Goal: Transaction & Acquisition: Purchase product/service

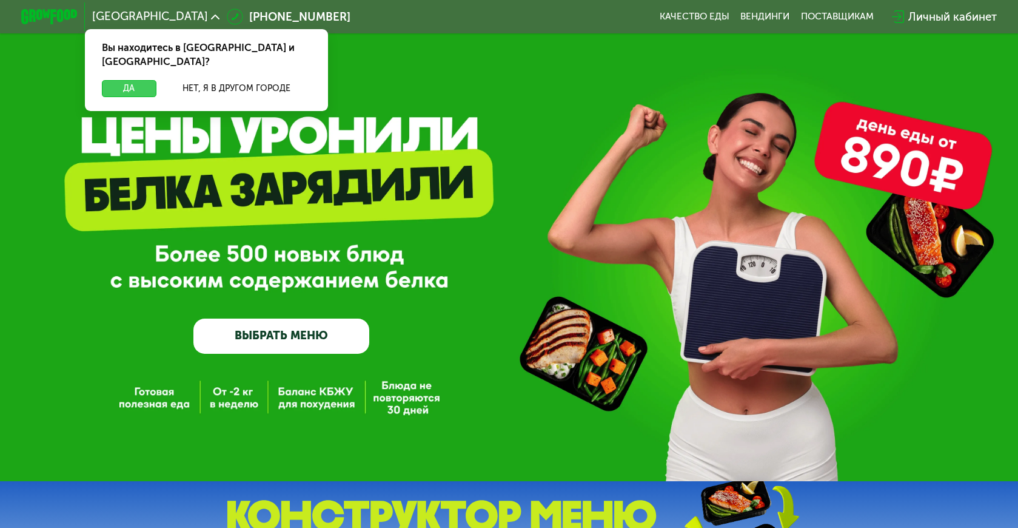
click at [133, 80] on button "Да" at bounding box center [129, 88] width 55 height 17
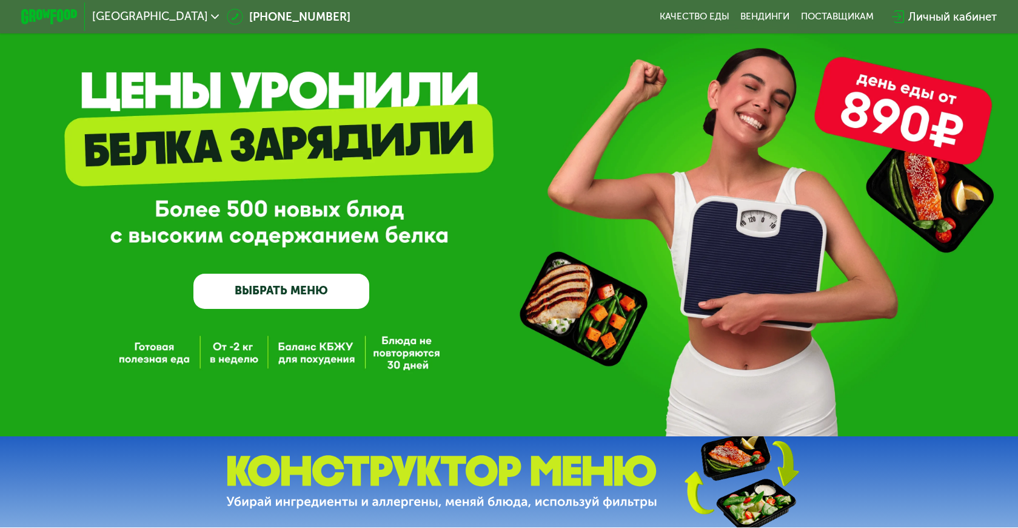
click at [311, 306] on link "ВЫБРАТЬ МЕНЮ" at bounding box center [281, 291] width 176 height 35
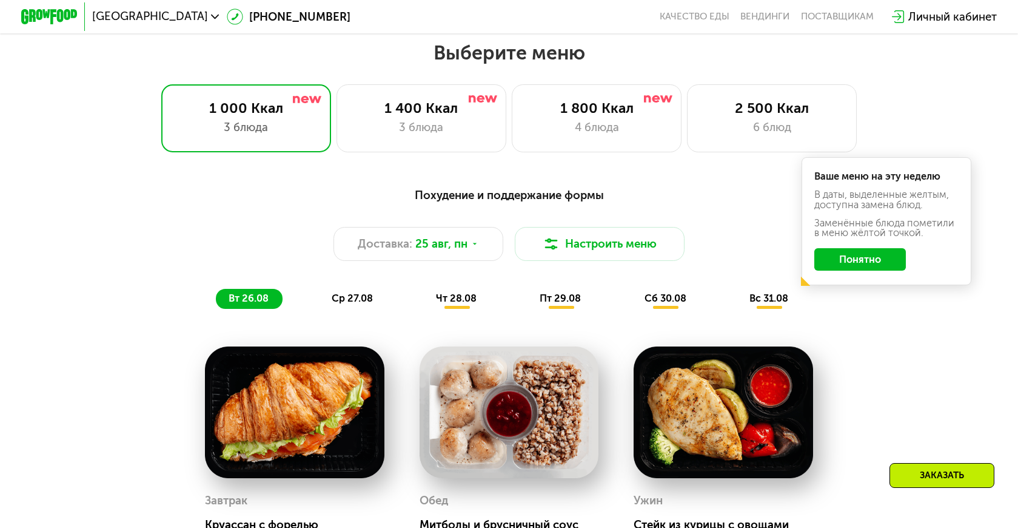
scroll to position [593, 0]
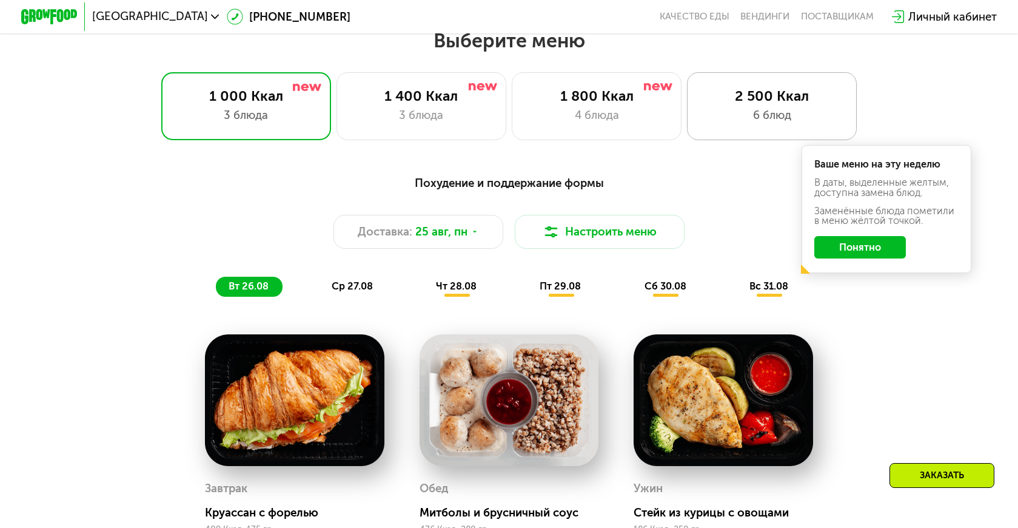
click at [736, 113] on div "6 блюд" at bounding box center [772, 115] width 140 height 17
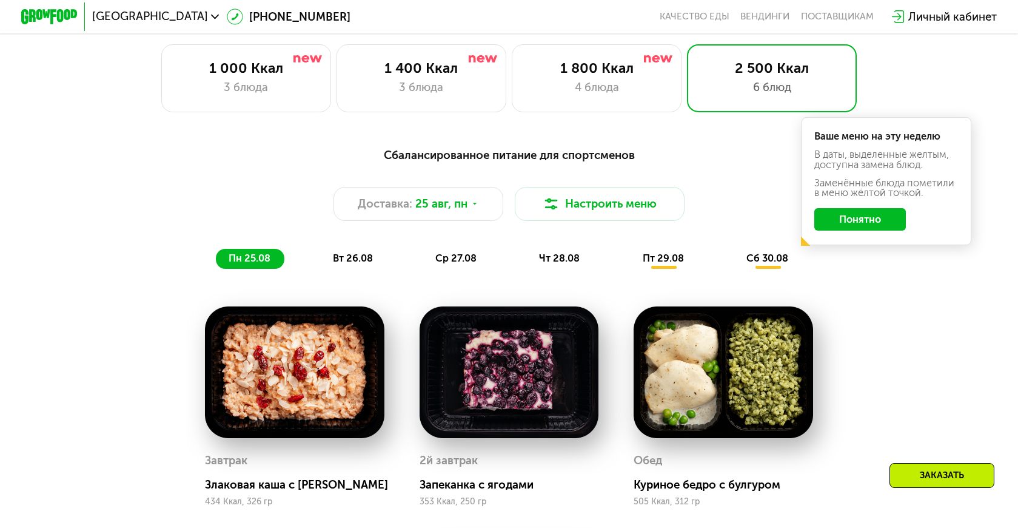
scroll to position [628, 0]
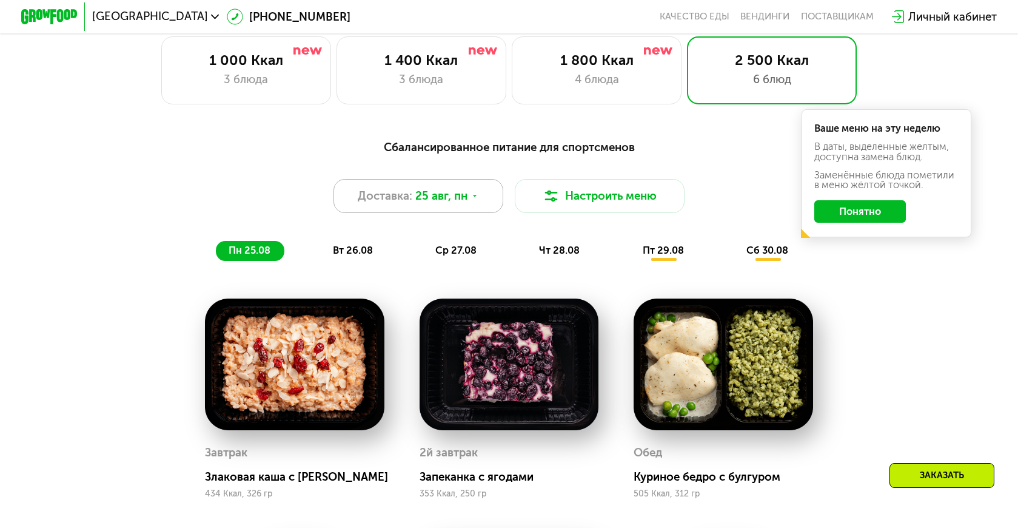
click at [451, 204] on span "25 авг, пн" at bounding box center [441, 195] width 52 height 17
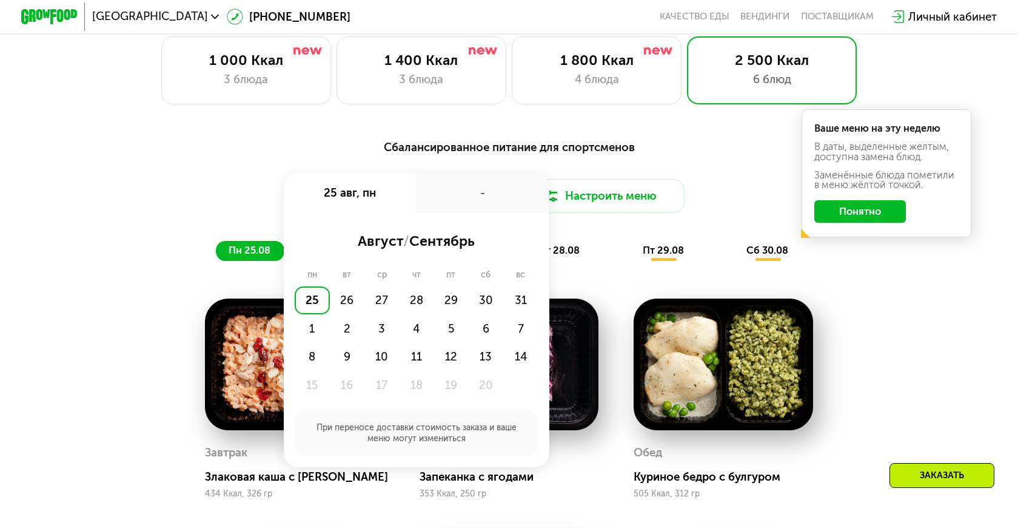
click at [302, 306] on div "25" at bounding box center [312, 300] width 35 height 29
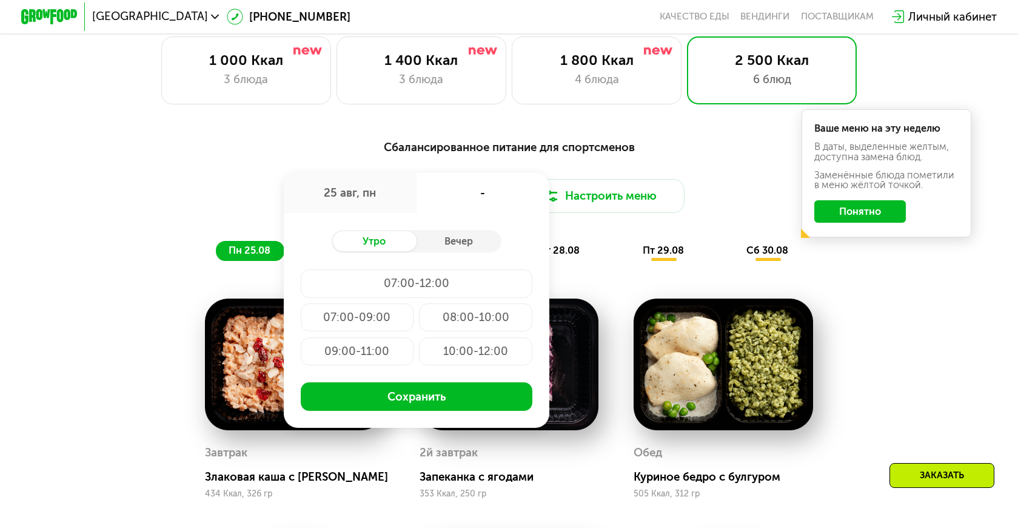
click at [414, 303] on div "07:00-12:00" at bounding box center [357, 317] width 113 height 29
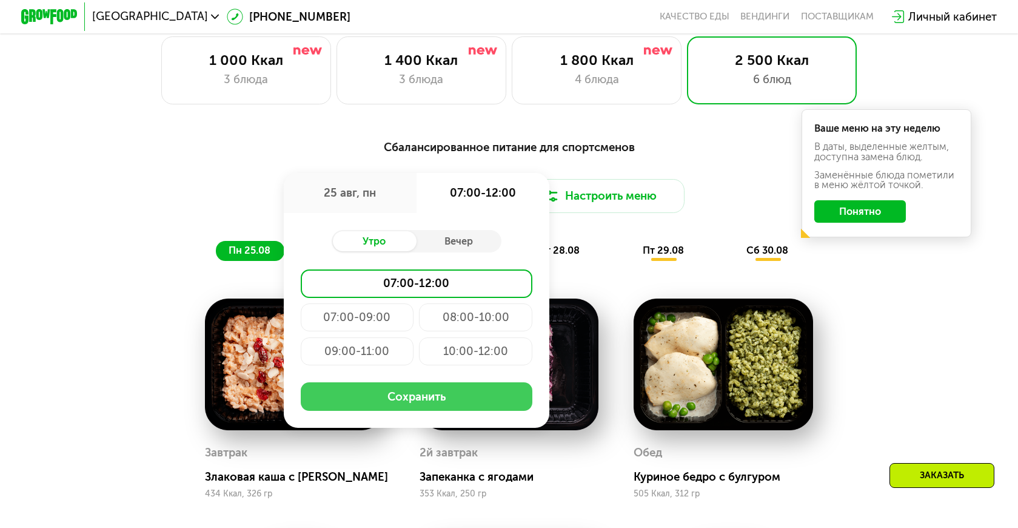
click at [437, 411] on button "Сохранить" at bounding box center [417, 396] width 232 height 29
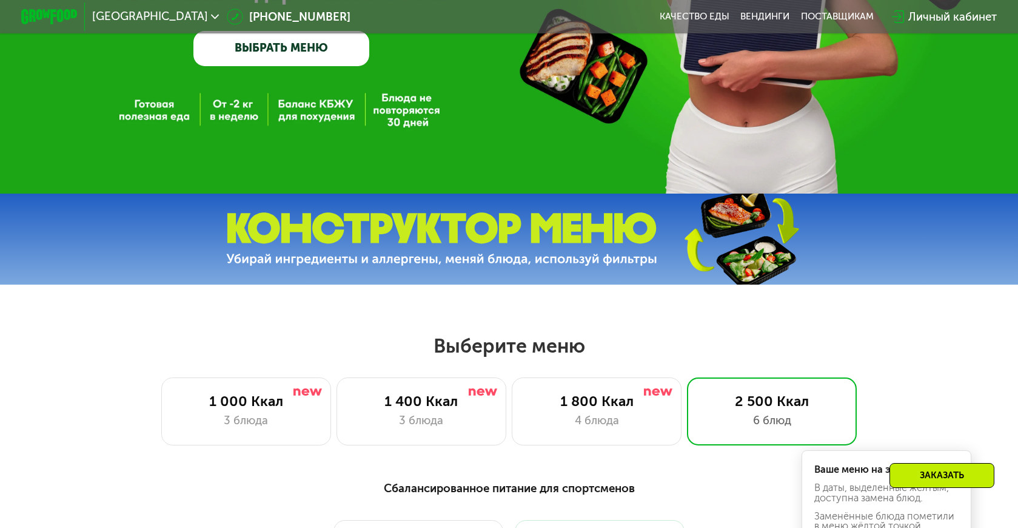
scroll to position [420, 0]
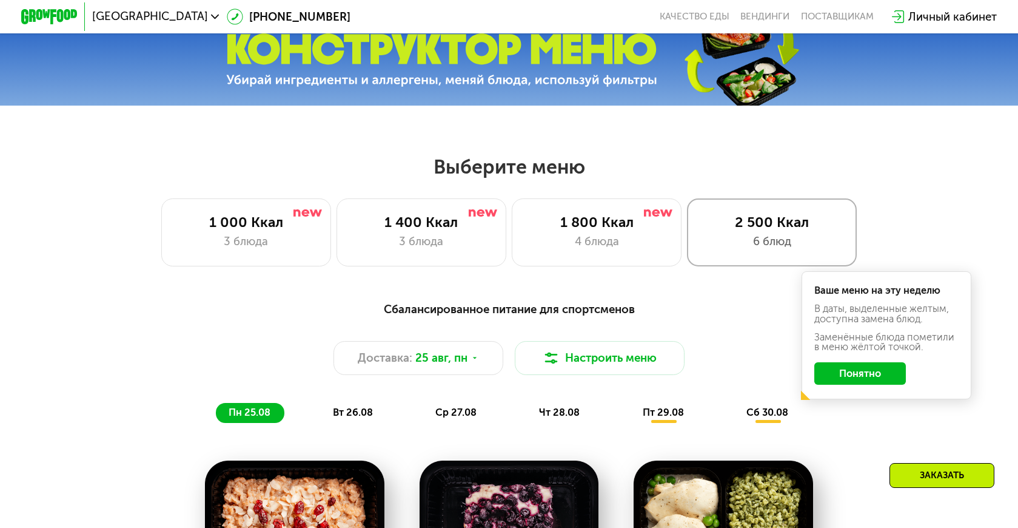
click at [754, 230] on div "2 500 Ккал" at bounding box center [772, 221] width 141 height 17
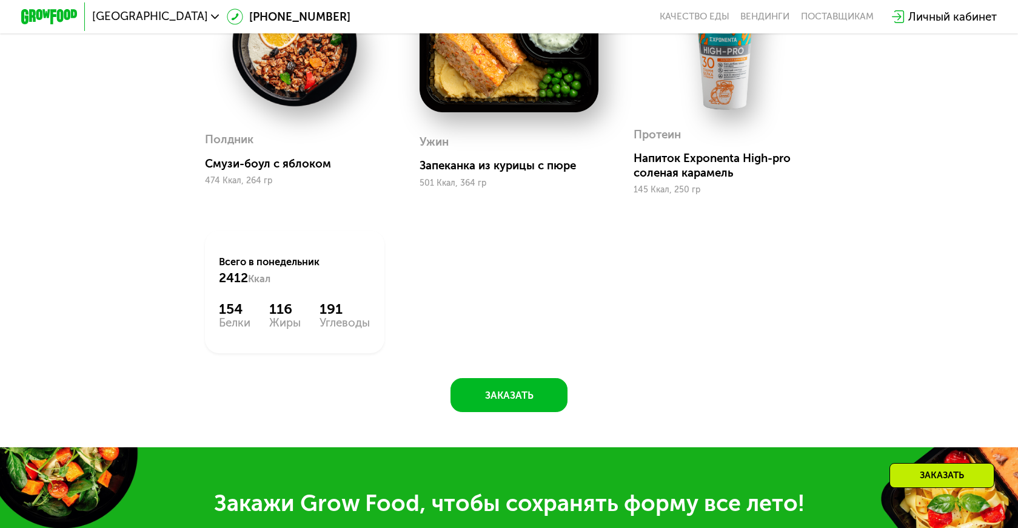
scroll to position [1192, 0]
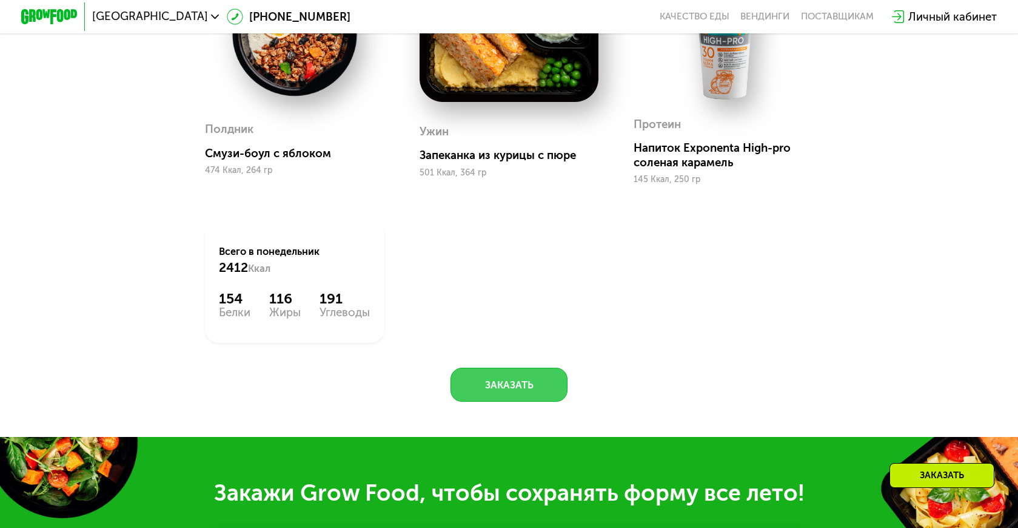
click at [489, 383] on button "Заказать" at bounding box center [510, 385] width 118 height 34
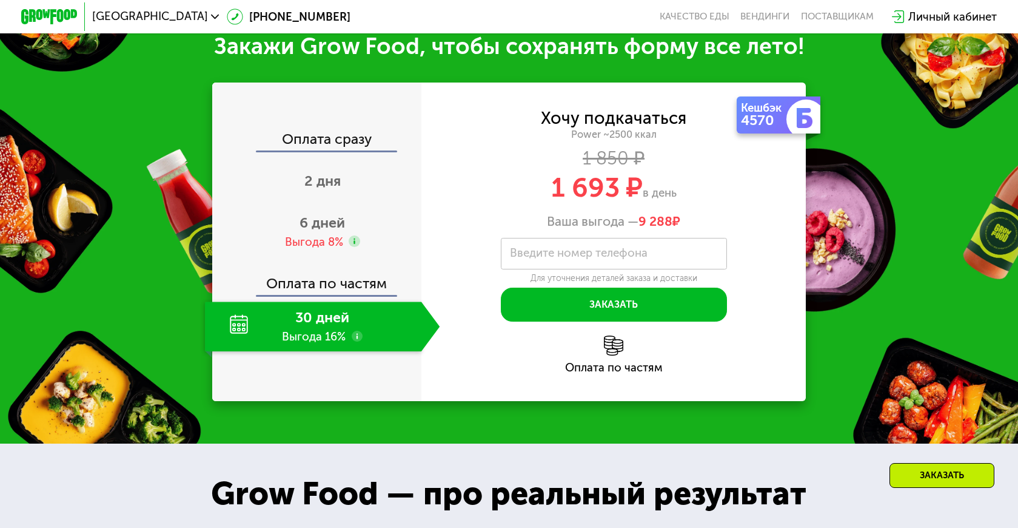
click at [378, 331] on div "30 дней Выгода 16%" at bounding box center [313, 326] width 217 height 50
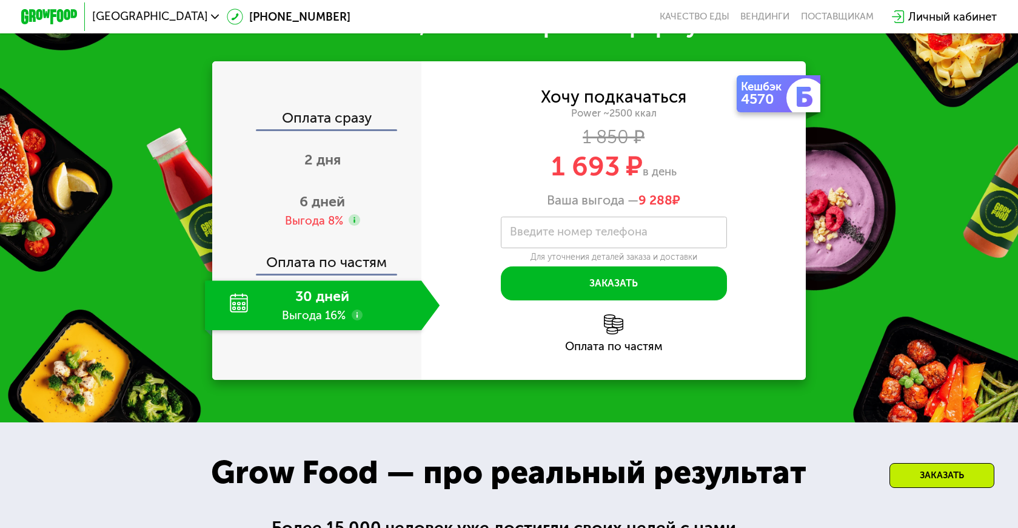
scroll to position [1664, 0]
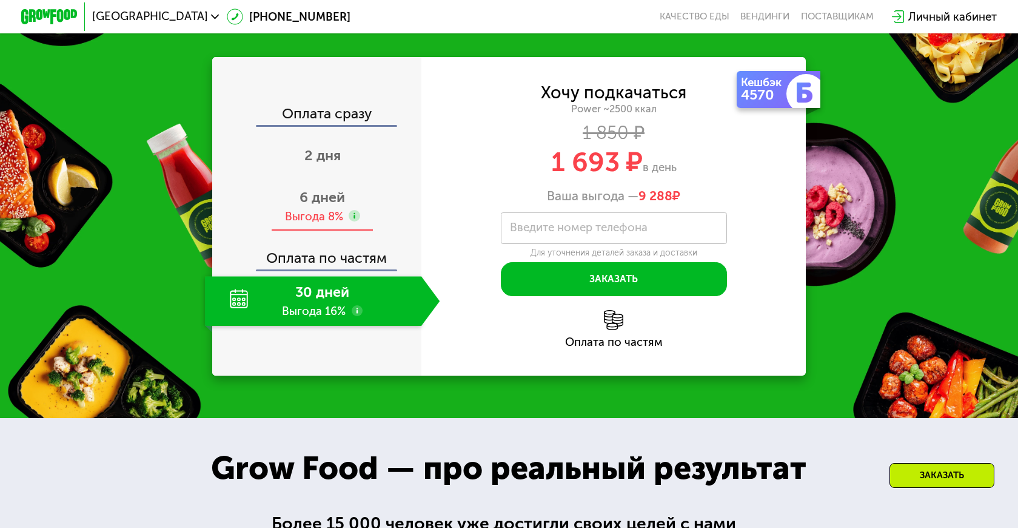
click at [318, 223] on div "Выгода 8%" at bounding box center [314, 217] width 58 height 16
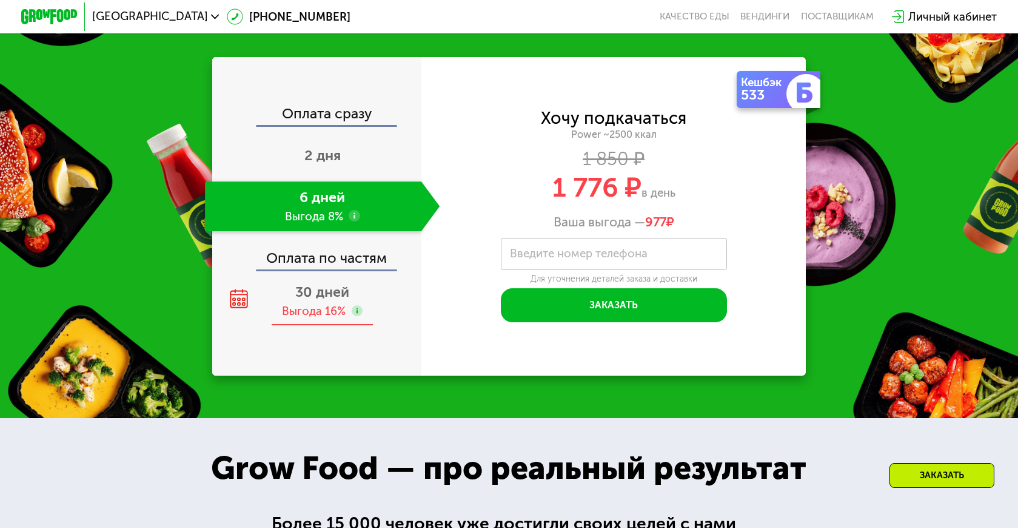
click at [318, 315] on div "30 дней Выгода 16%" at bounding box center [322, 301] width 235 height 50
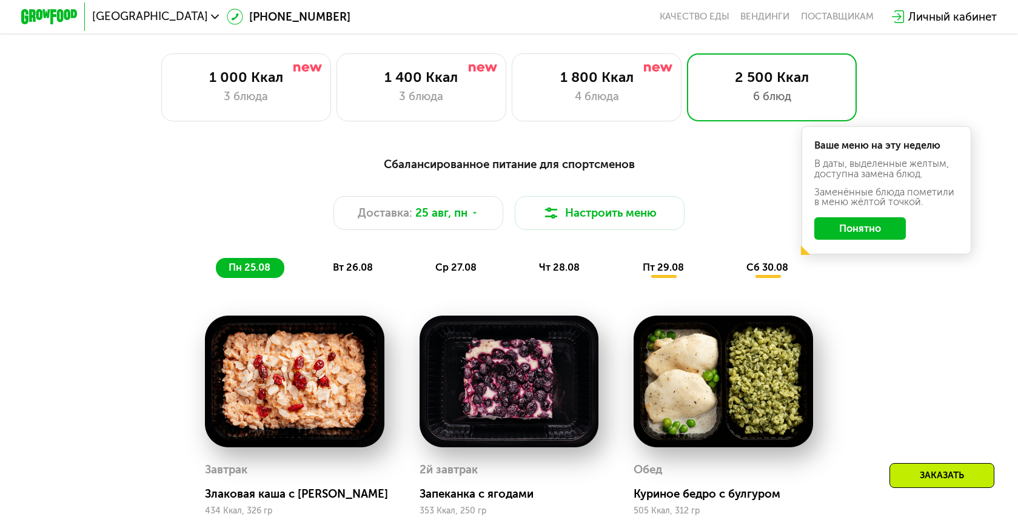
scroll to position [611, 0]
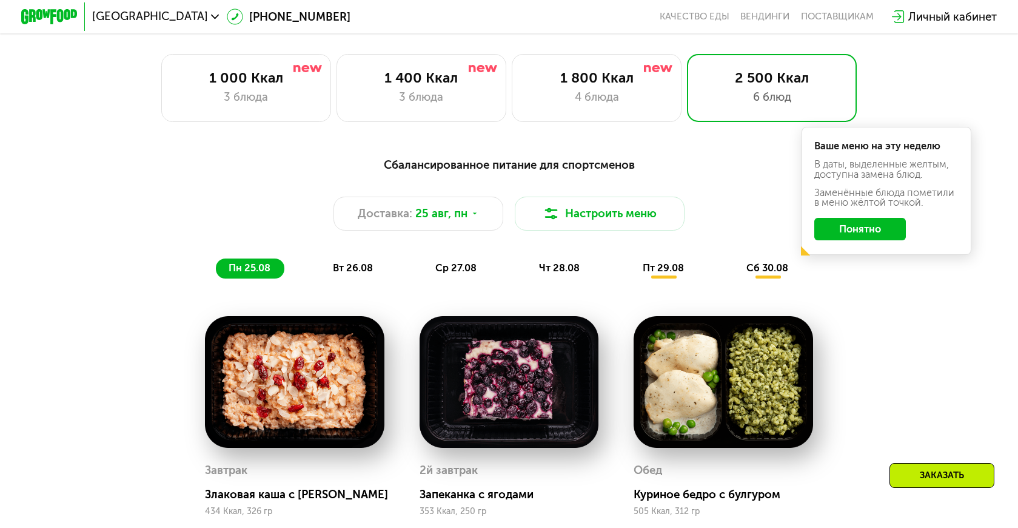
click at [872, 237] on button "Понятно" at bounding box center [861, 229] width 92 height 22
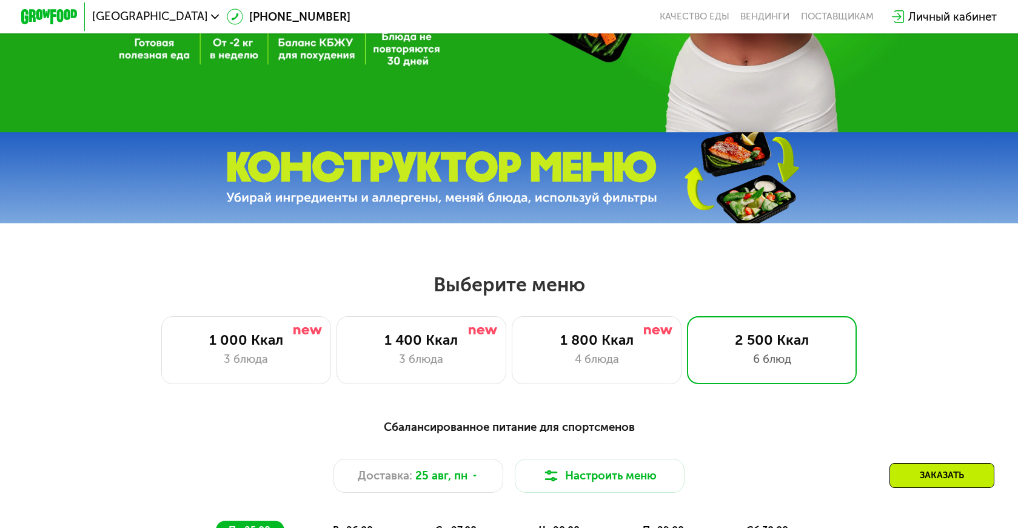
scroll to position [136, 0]
